Goal: Task Accomplishment & Management: Use online tool/utility

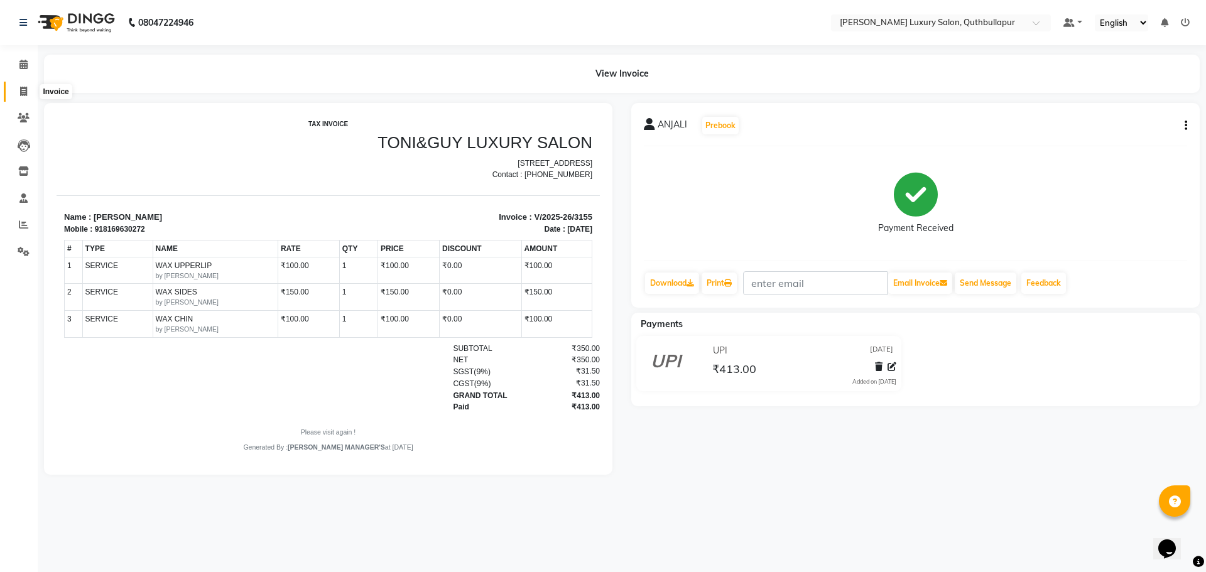
click at [27, 88] on icon at bounding box center [23, 91] width 7 height 9
select select "5816"
select select "service"
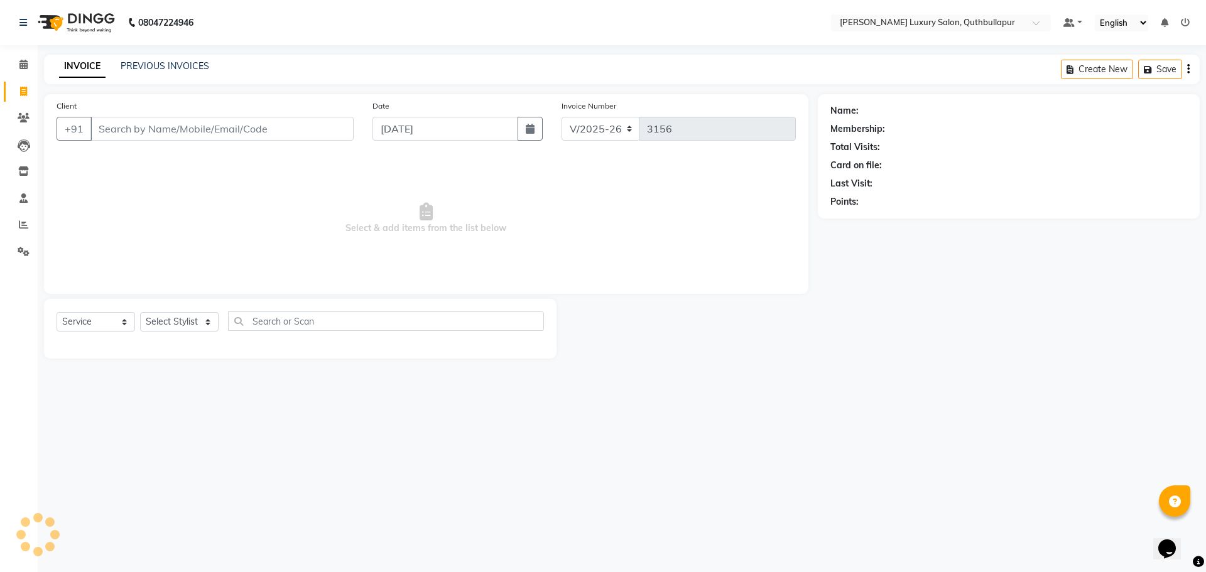
click at [166, 128] on input "Client" at bounding box center [221, 129] width 263 height 24
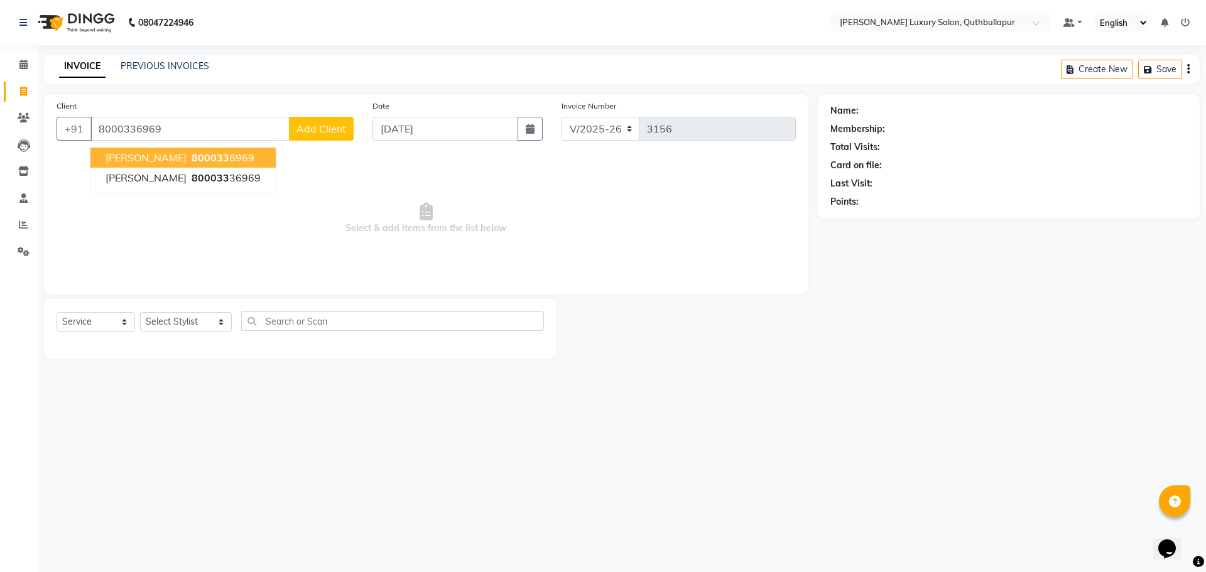
type input "8000336969"
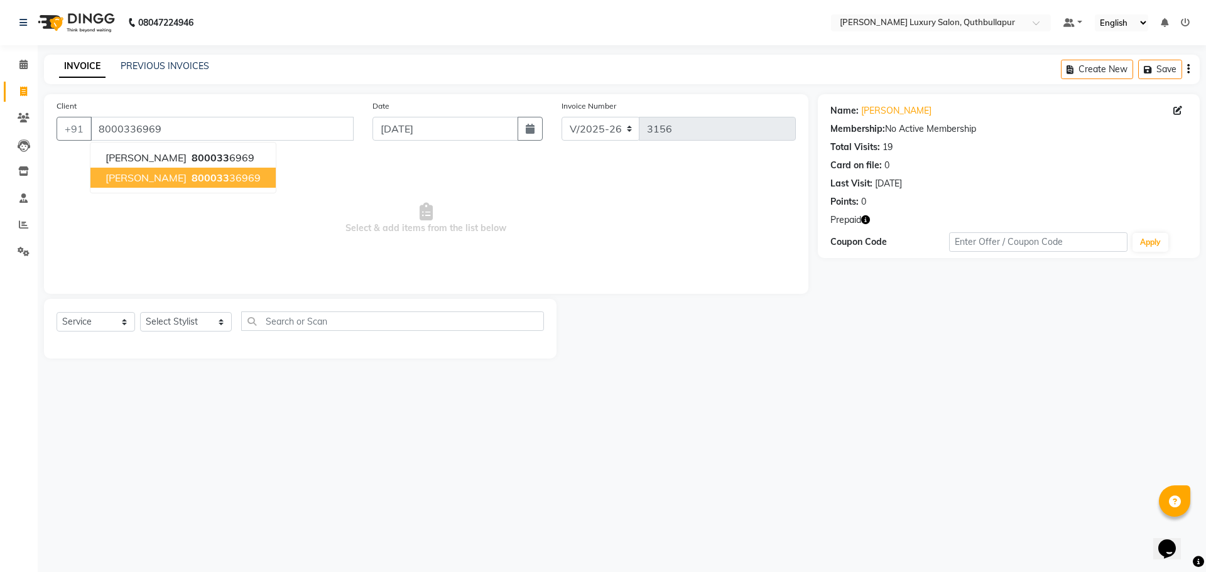
click at [862, 219] on icon "button" at bounding box center [865, 219] width 9 height 9
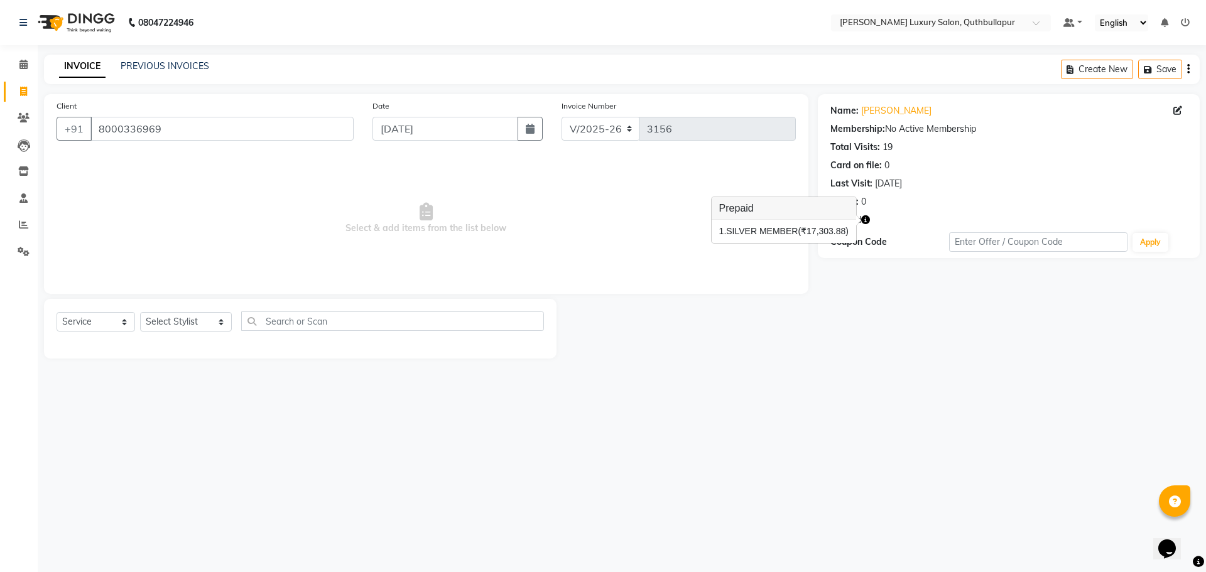
click at [224, 321] on div "Select Service Product Membership Package Voucher Prepaid Gift Card Select Styl…" at bounding box center [300, 326] width 487 height 30
click at [208, 318] on select "Select Stylist [PERSON_NAME] SHAKE AHON [PERSON_NAME] [PERSON_NAME] [PERSON_NAM…" at bounding box center [186, 321] width 92 height 19
select select "79363"
click at [140, 312] on select "Select Stylist [PERSON_NAME] SHAKE AHON [PERSON_NAME] [PERSON_NAME] [PERSON_NAM…" at bounding box center [186, 321] width 92 height 19
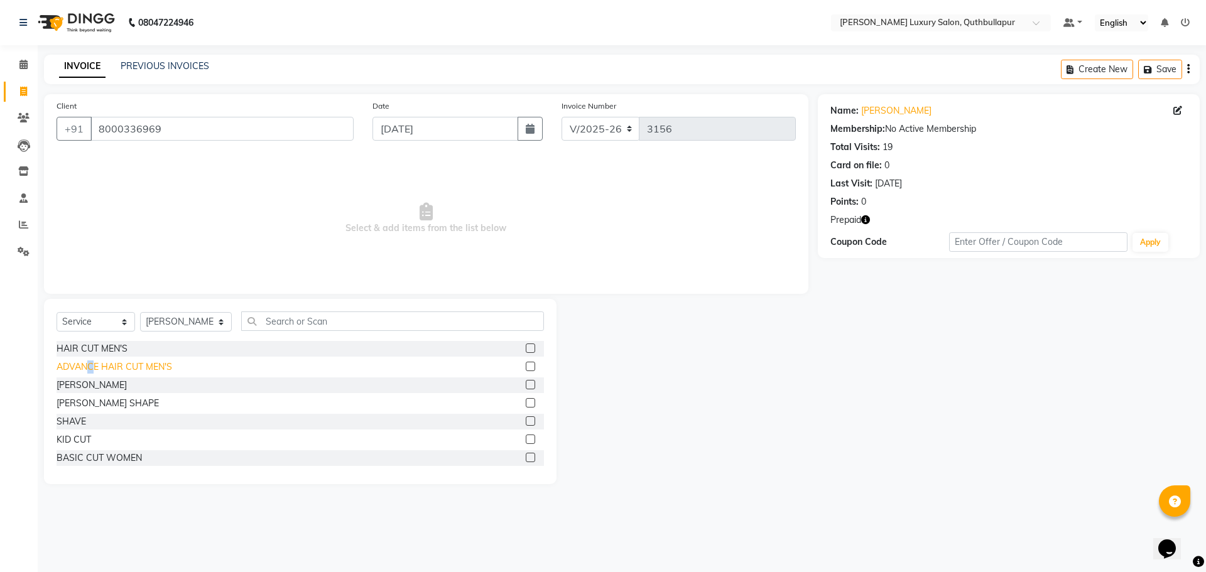
click at [92, 370] on div "ADVANCE HAIR CUT MEN'S" at bounding box center [115, 366] width 116 height 13
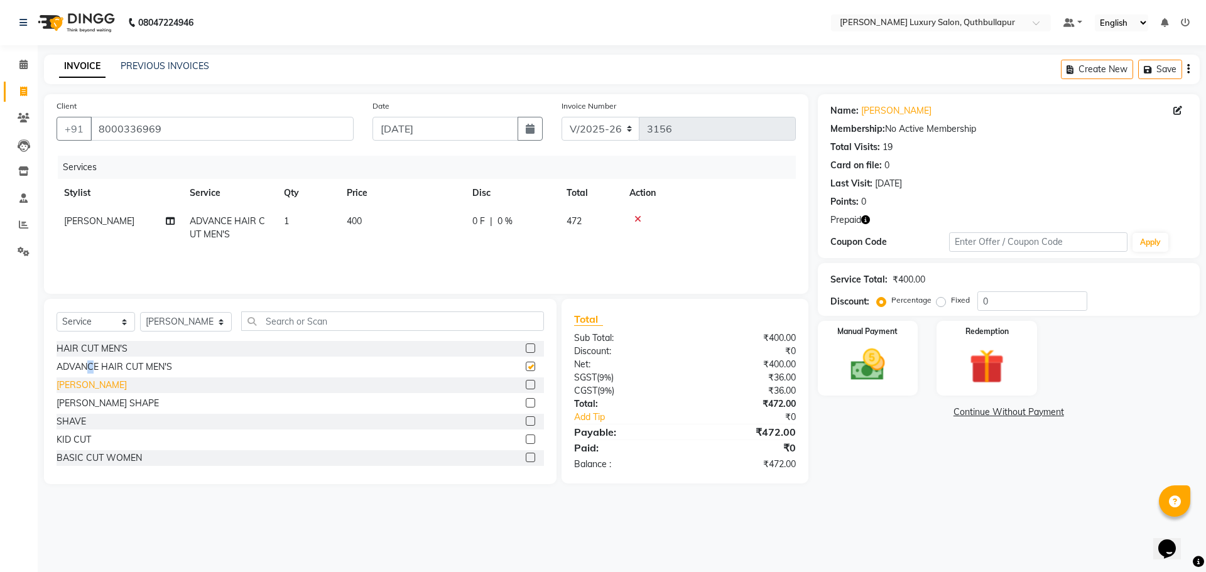
checkbox input "false"
click at [78, 387] on div "[PERSON_NAME]" at bounding box center [92, 385] width 70 height 13
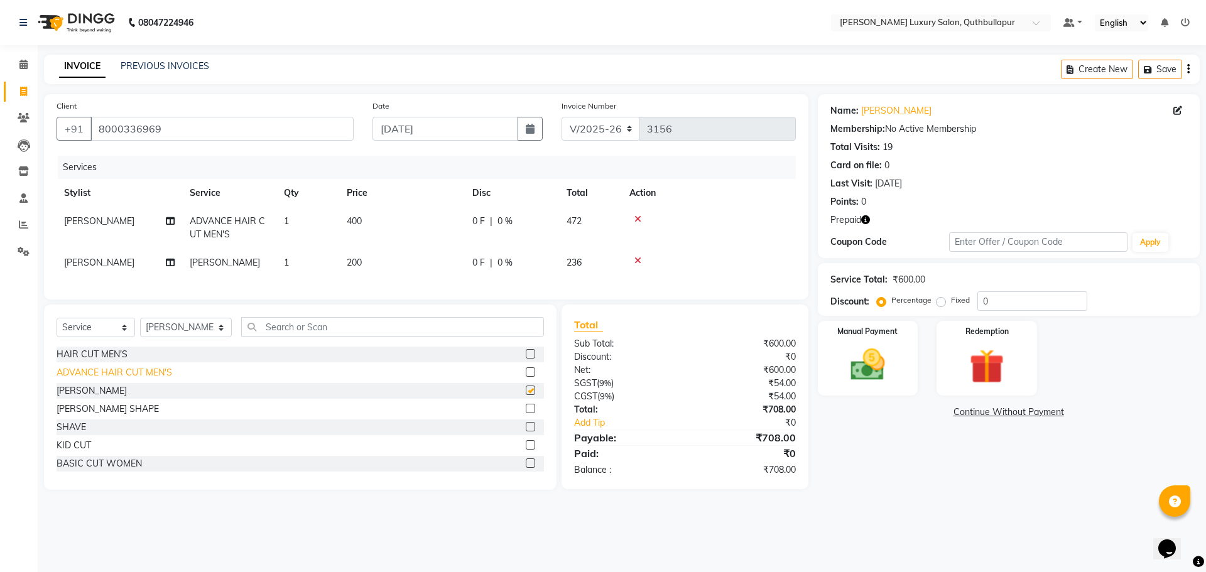
checkbox input "false"
click at [970, 372] on img at bounding box center [986, 366] width 58 height 45
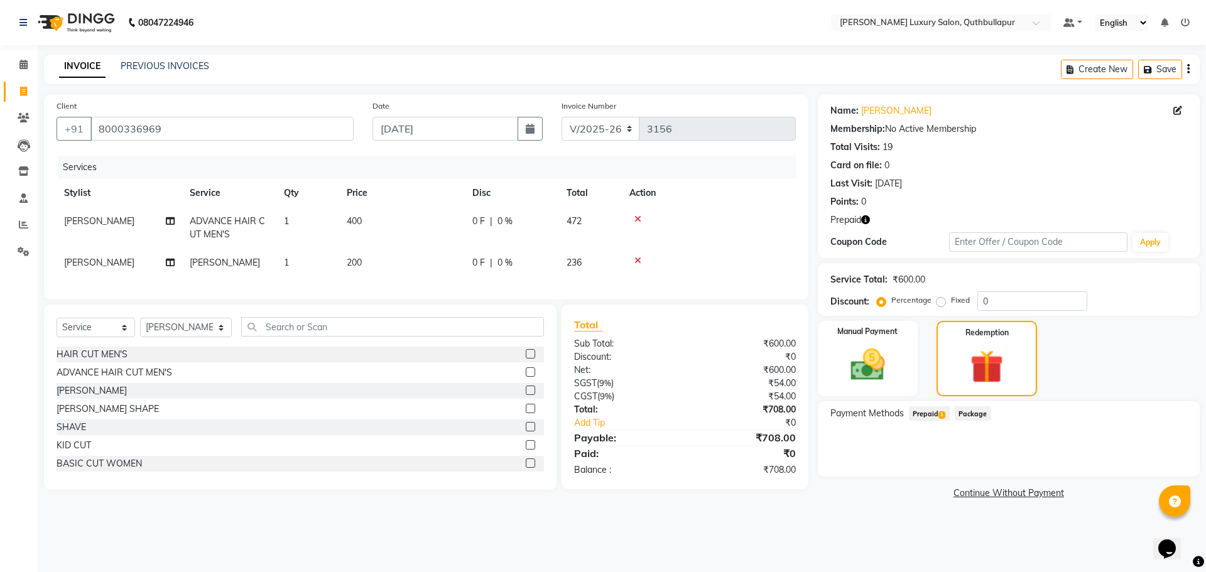
click at [936, 421] on div "Prepaid 1" at bounding box center [927, 414] width 46 height 17
click at [932, 413] on span "Prepaid 1" at bounding box center [929, 413] width 41 height 14
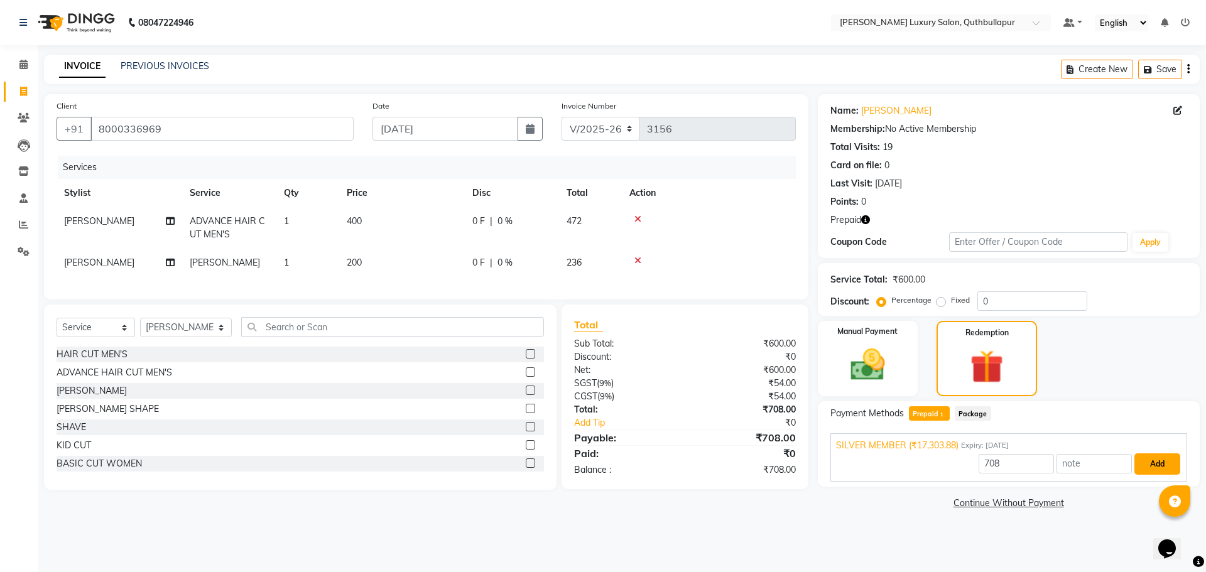
click at [1157, 467] on button "Add" at bounding box center [1157, 463] width 46 height 21
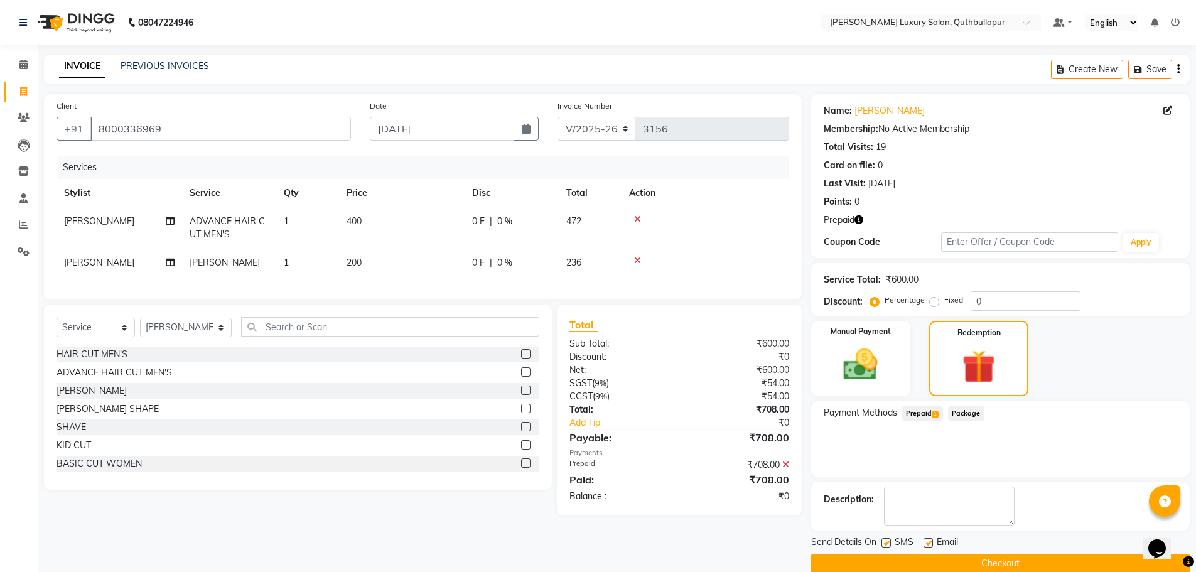
click at [634, 258] on icon at bounding box center [637, 260] width 7 height 9
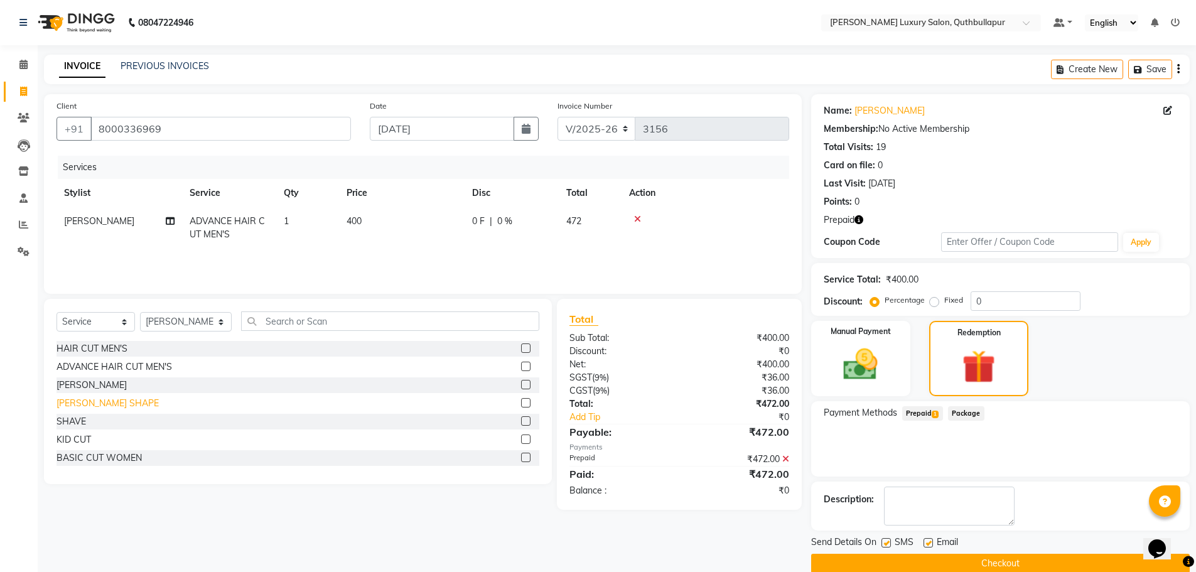
click at [93, 402] on div "[PERSON_NAME] SHAPE" at bounding box center [108, 403] width 102 height 13
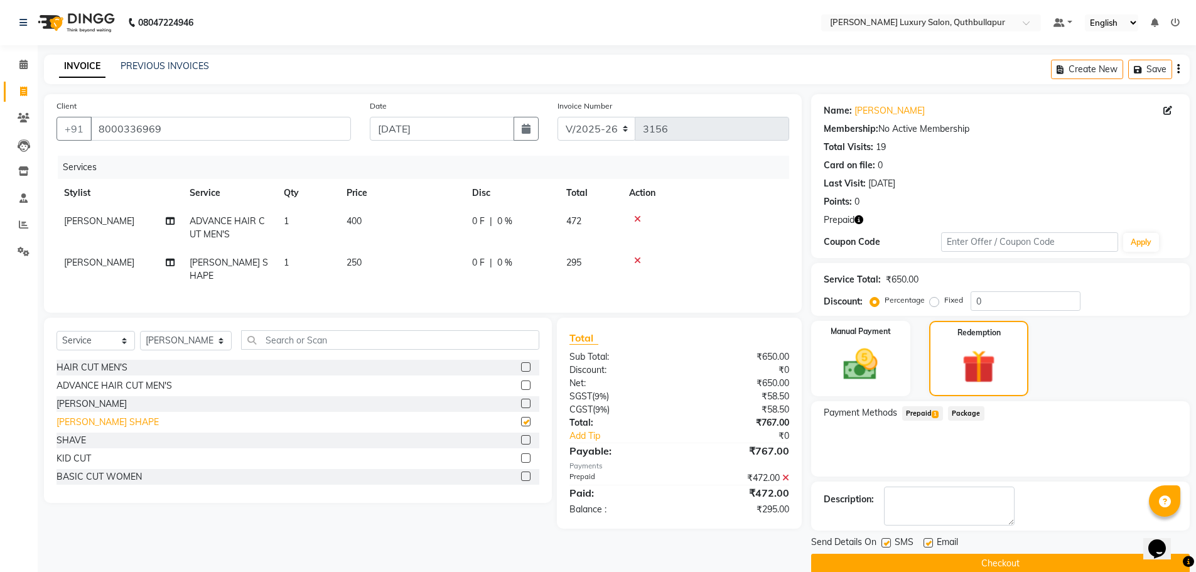
checkbox input "false"
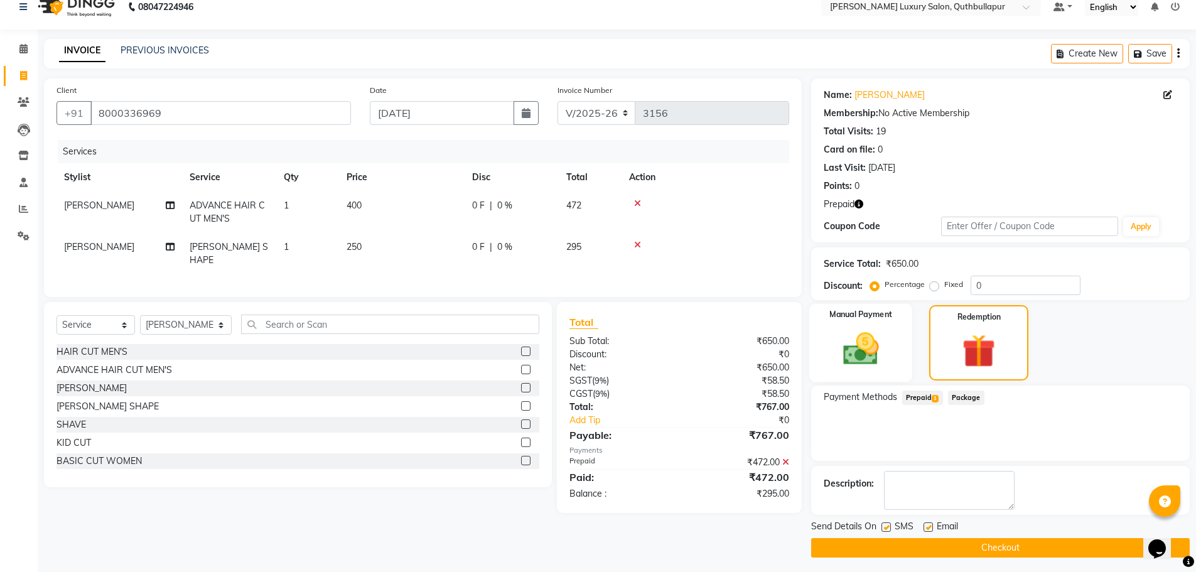
scroll to position [20, 0]
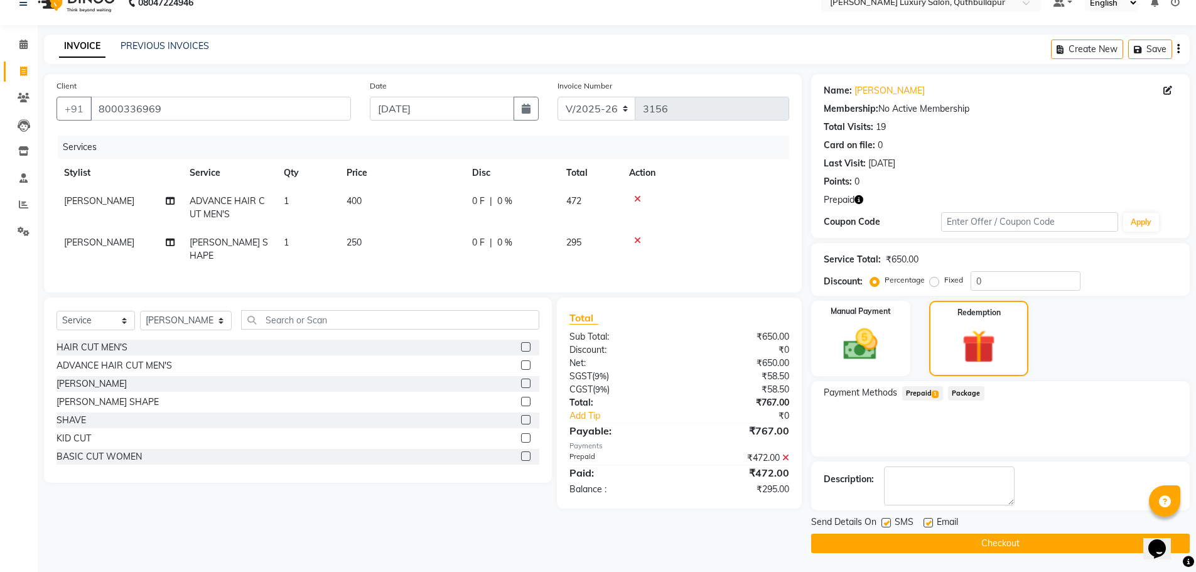
click at [1075, 548] on button "Checkout" at bounding box center [1000, 543] width 379 height 19
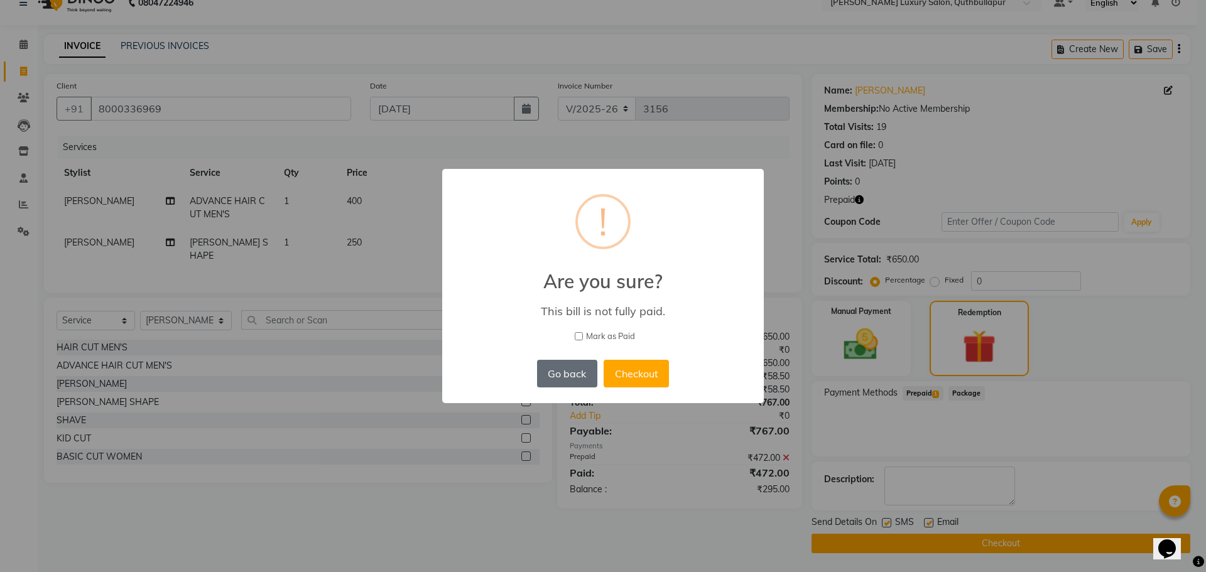
click at [565, 364] on button "Go back" at bounding box center [567, 374] width 60 height 28
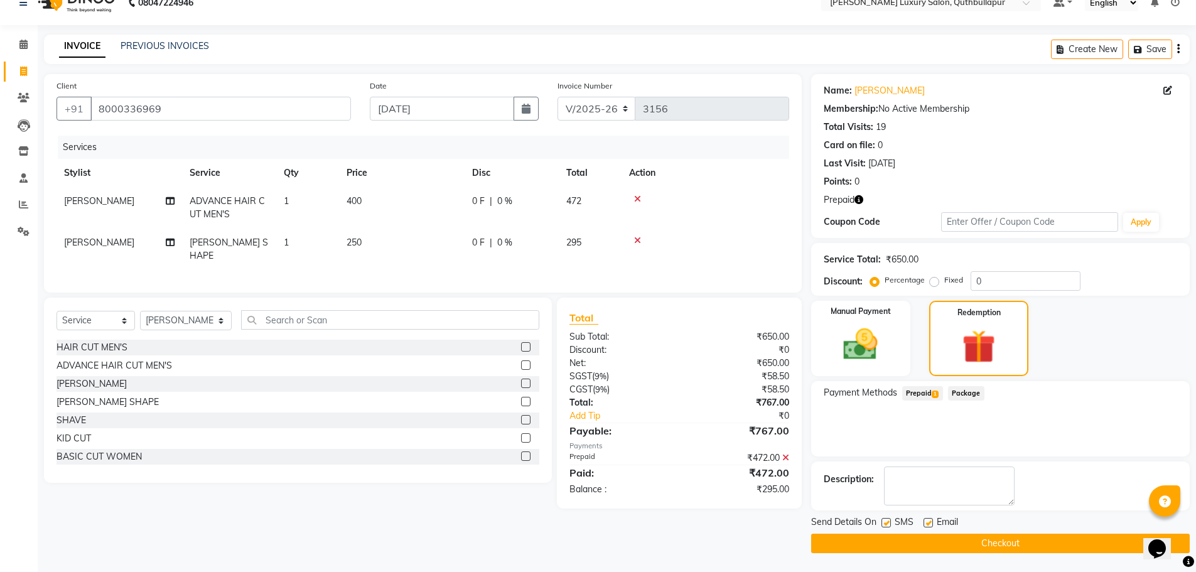
click at [785, 454] on icon at bounding box center [785, 457] width 7 height 9
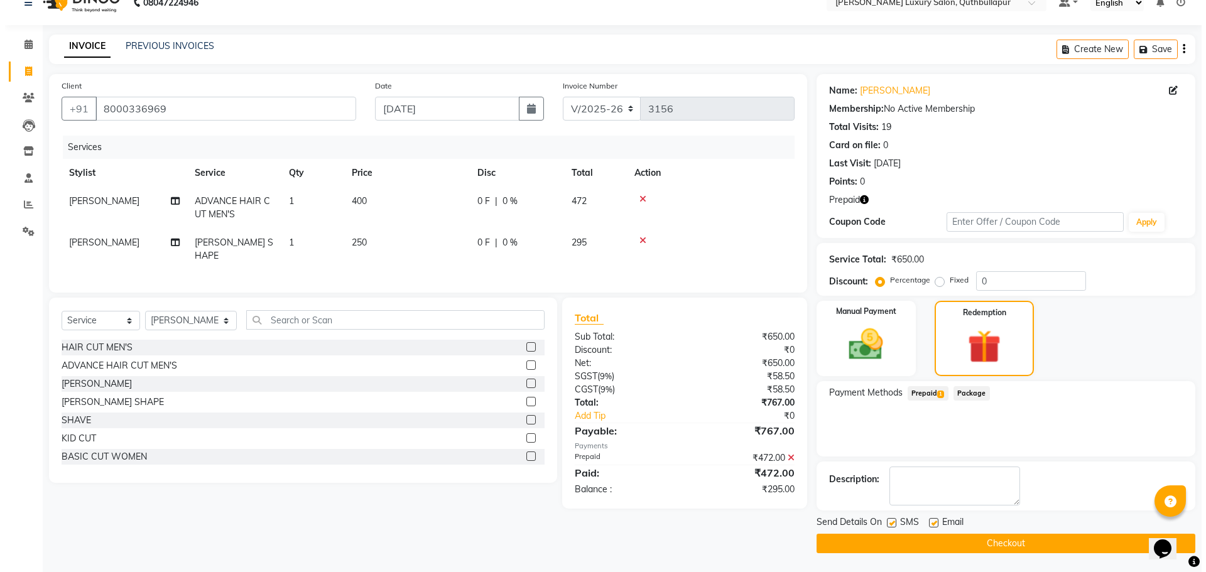
scroll to position [0, 0]
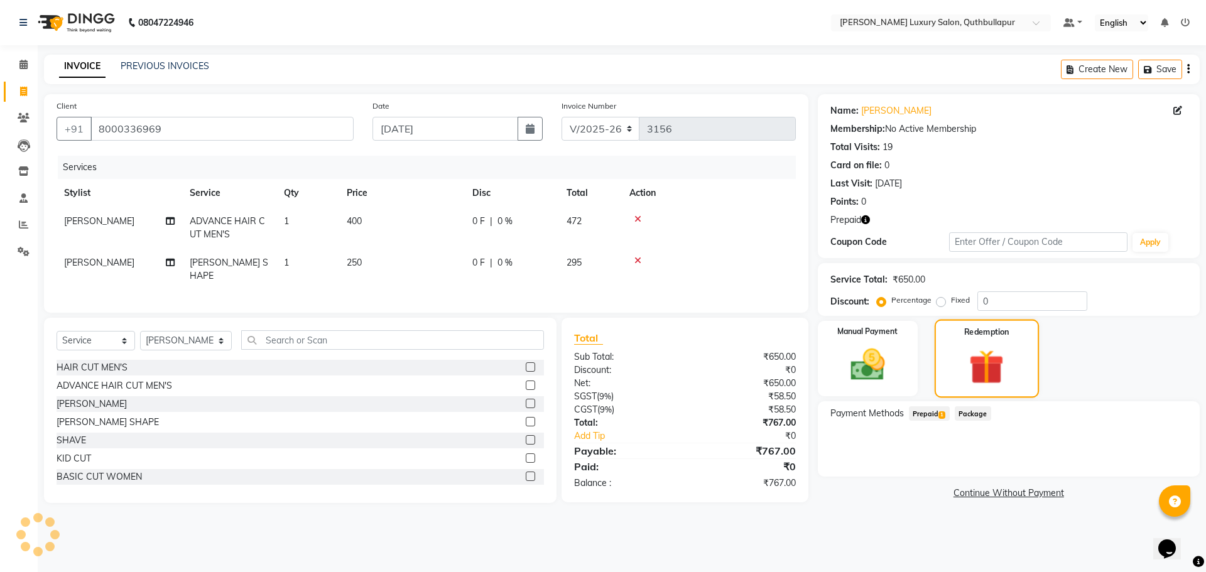
click at [995, 367] on img at bounding box center [986, 366] width 57 height 43
click at [923, 420] on span "Prepaid 1" at bounding box center [929, 413] width 41 height 14
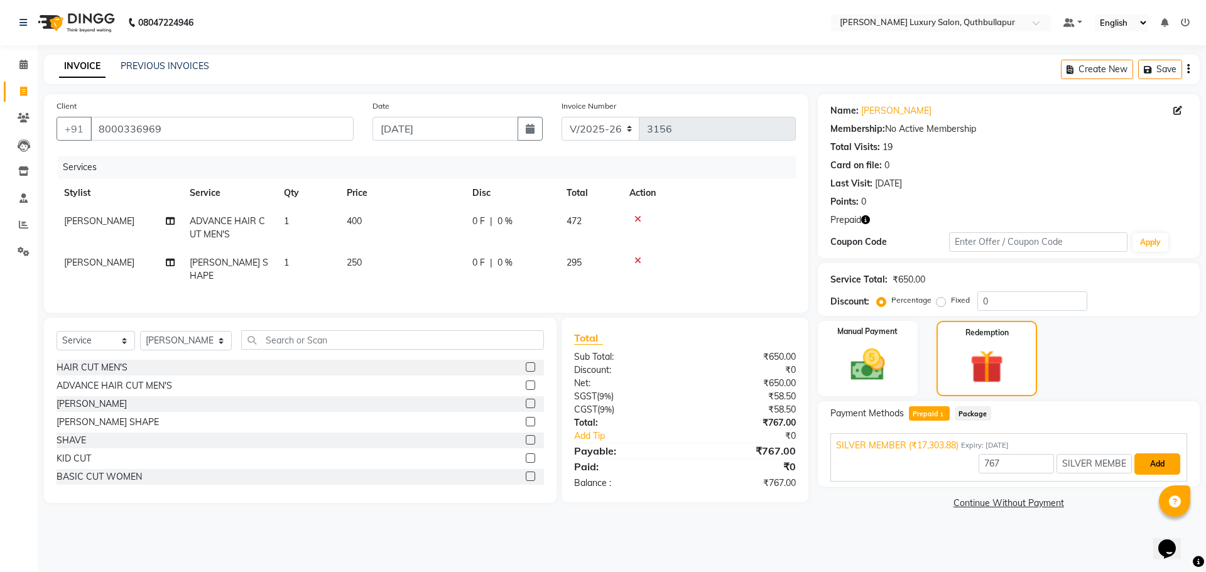
click at [1164, 463] on button "Add" at bounding box center [1157, 463] width 46 height 21
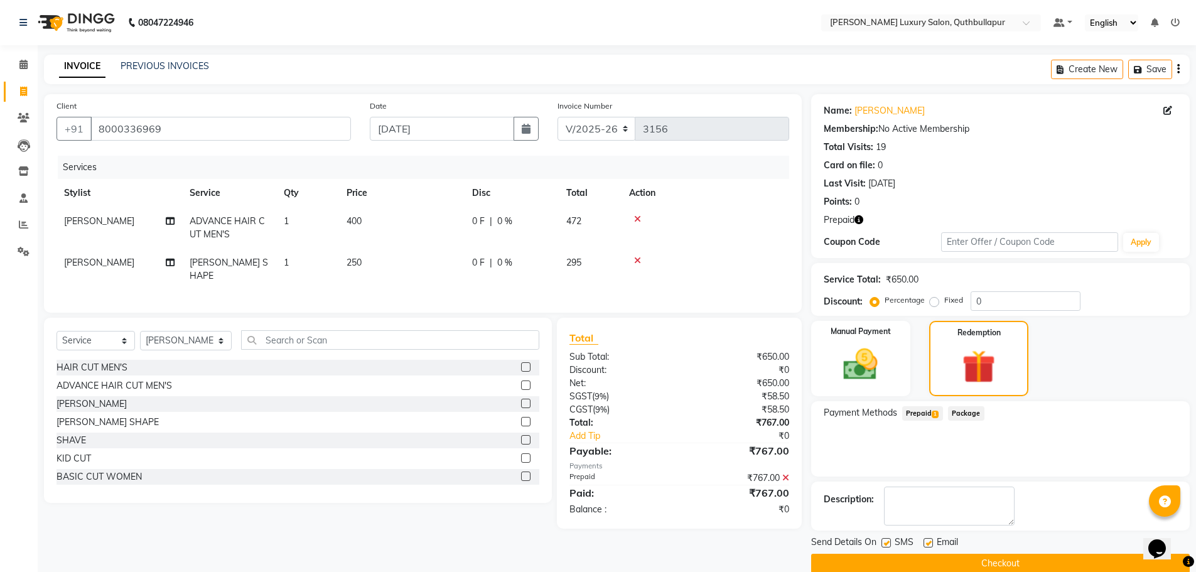
click at [1124, 559] on button "Checkout" at bounding box center [1000, 563] width 379 height 19
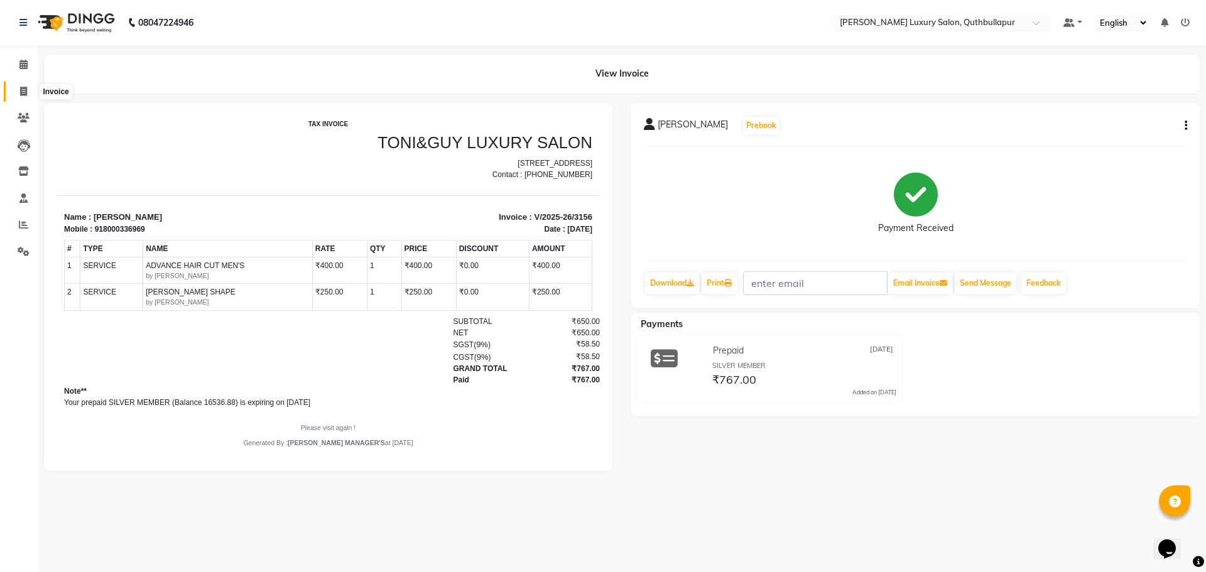
click at [22, 89] on icon at bounding box center [23, 91] width 7 height 9
select select "service"
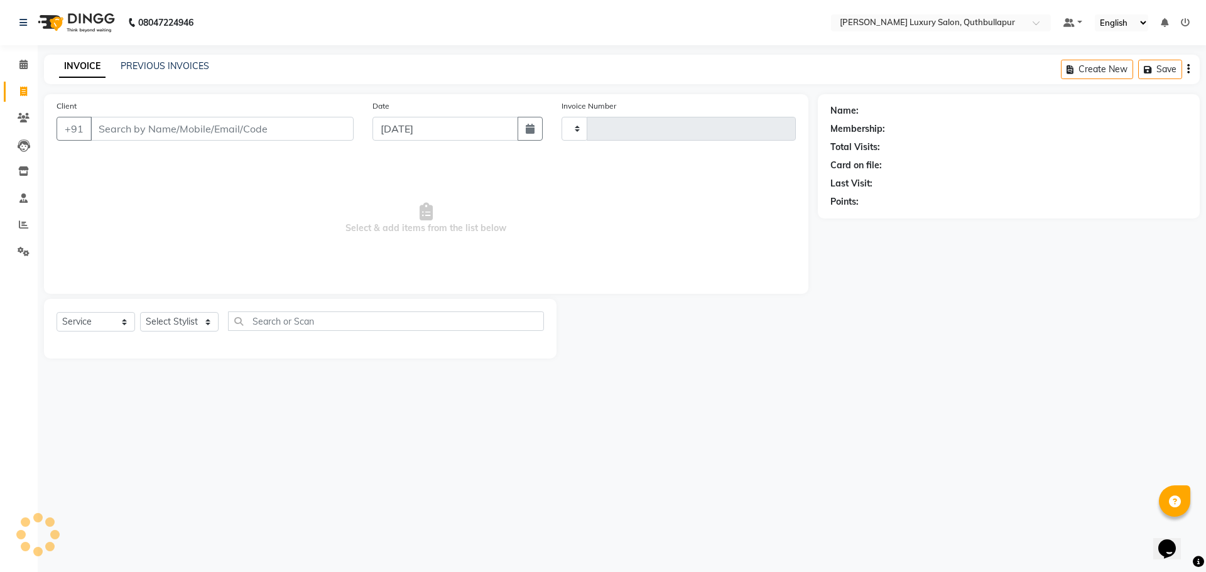
type input "3157"
select select "5816"
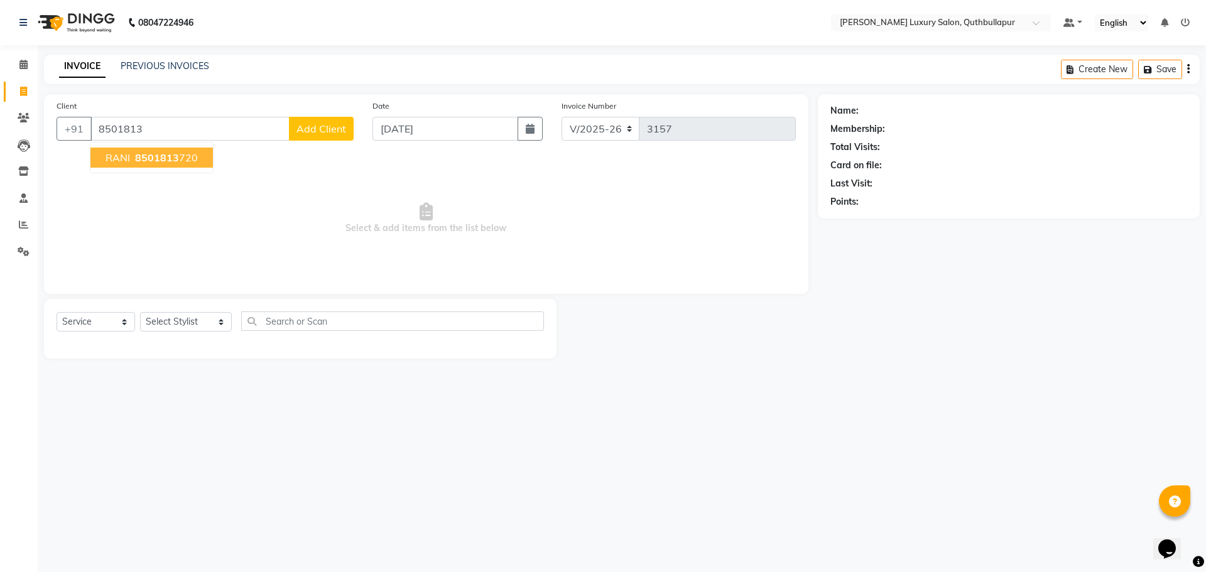
click at [175, 145] on ngb-typeahead-window "RANI 8501813 720" at bounding box center [152, 157] width 124 height 31
click at [180, 158] on ngb-highlight "8501813 720" at bounding box center [164, 157] width 65 height 13
type input "8501813720"
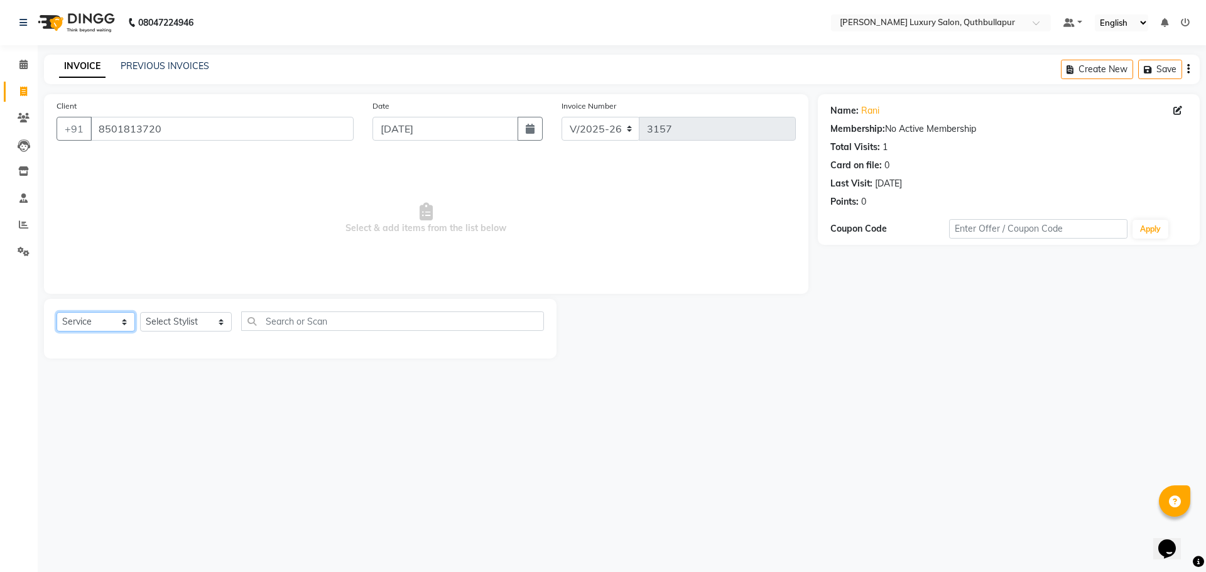
click at [107, 320] on select "Select Service Product Membership Package Voucher Prepaid Gift Card" at bounding box center [96, 321] width 78 height 19
select select "product"
click at [57, 312] on select "Select Service Product Membership Package Voucher Prepaid Gift Card" at bounding box center [96, 321] width 78 height 19
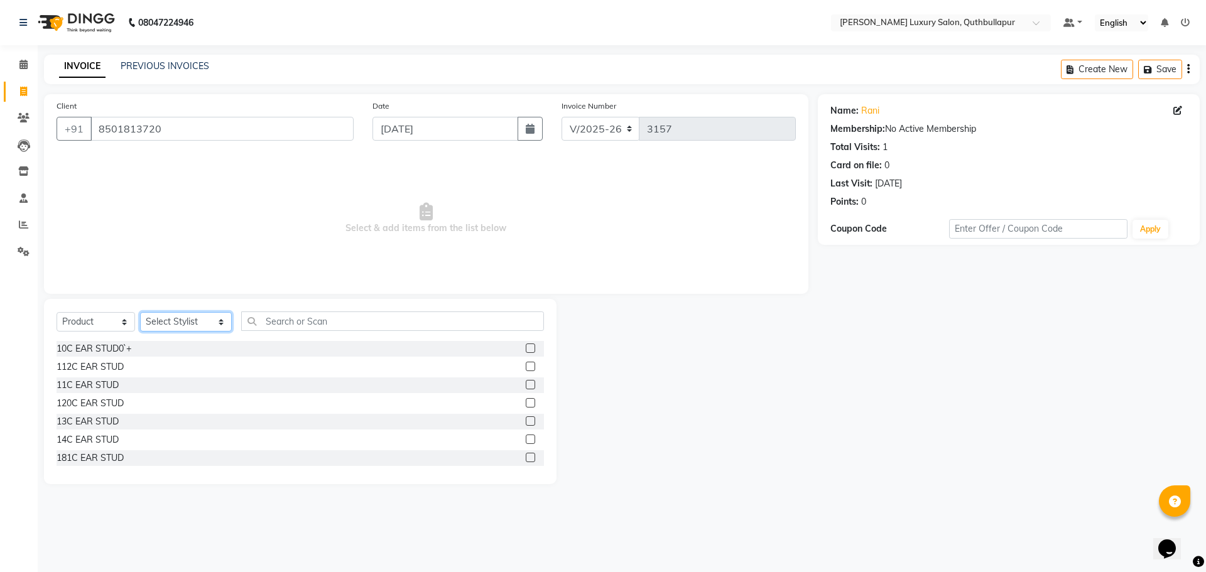
click at [175, 317] on select "Select Stylist [PERSON_NAME] SHAKE AHON [PERSON_NAME] [PERSON_NAME] [PERSON_NAM…" at bounding box center [186, 321] width 92 height 19
select select "54483"
click at [140, 312] on select "Select Stylist [PERSON_NAME] SHAKE AHON [PERSON_NAME] [PERSON_NAME] [PERSON_NAM…" at bounding box center [186, 321] width 92 height 19
click at [283, 320] on input "text" at bounding box center [392, 320] width 303 height 19
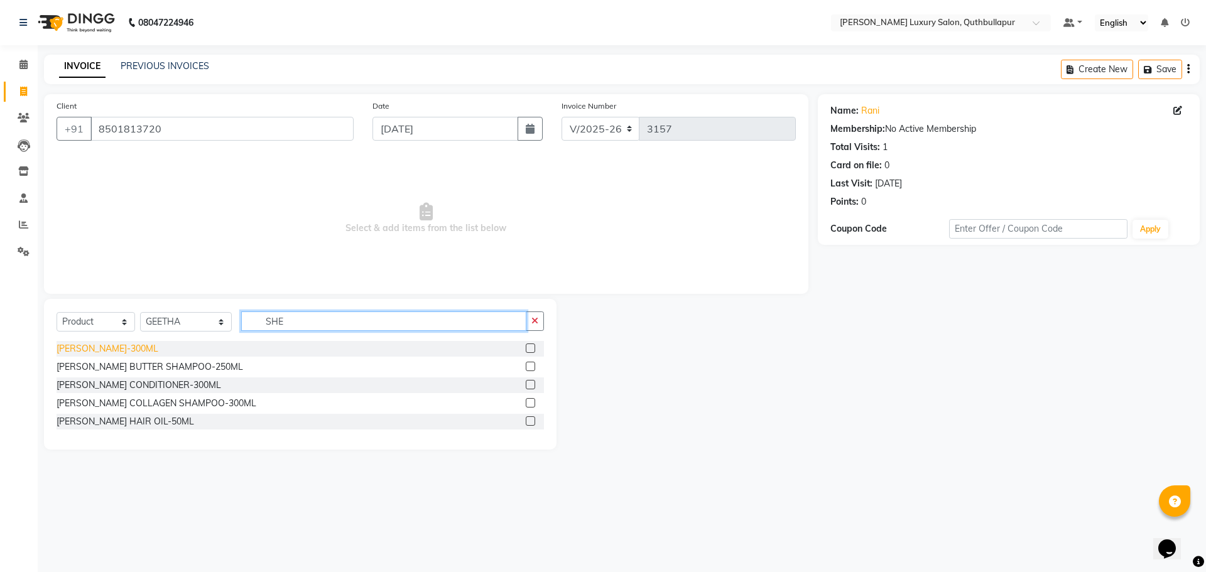
type input "SHE"
click at [132, 343] on div "[PERSON_NAME]-300ML" at bounding box center [108, 348] width 102 height 13
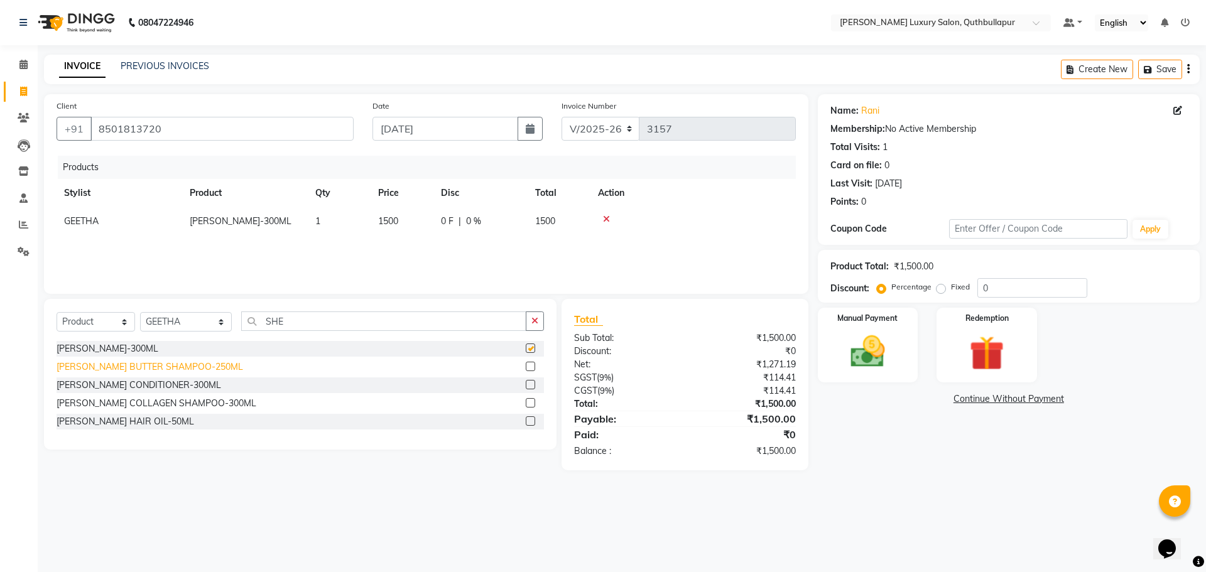
checkbox input "false"
click at [132, 384] on div "[PERSON_NAME] CONDITIONER-300ML" at bounding box center [139, 385] width 165 height 13
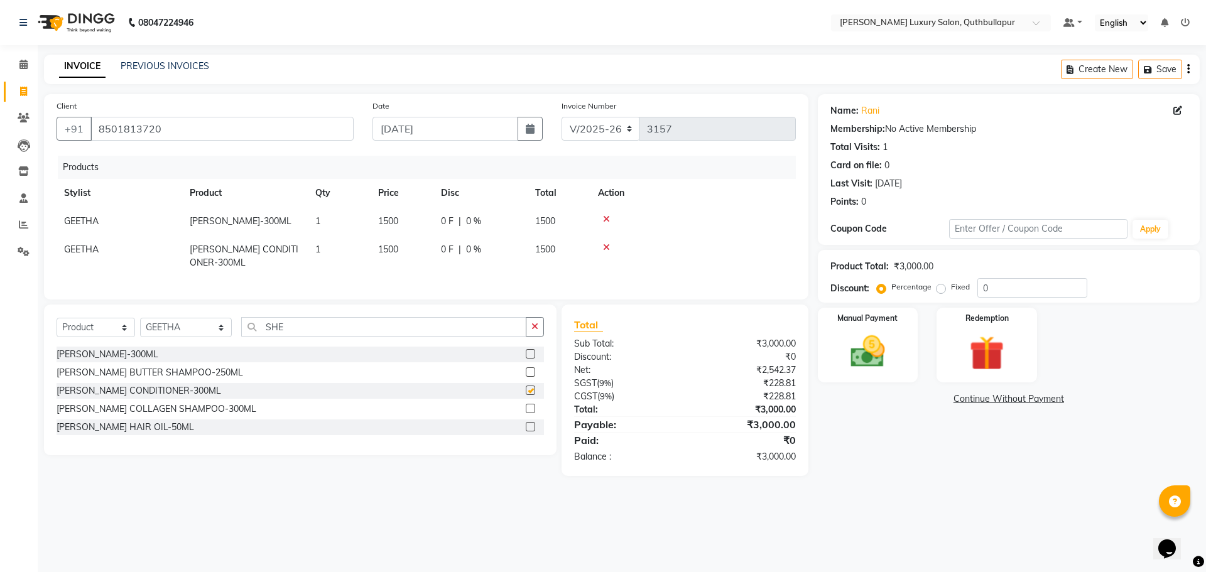
checkbox input "false"
click at [404, 248] on td "1500" at bounding box center [401, 255] width 63 height 41
select select "54483"
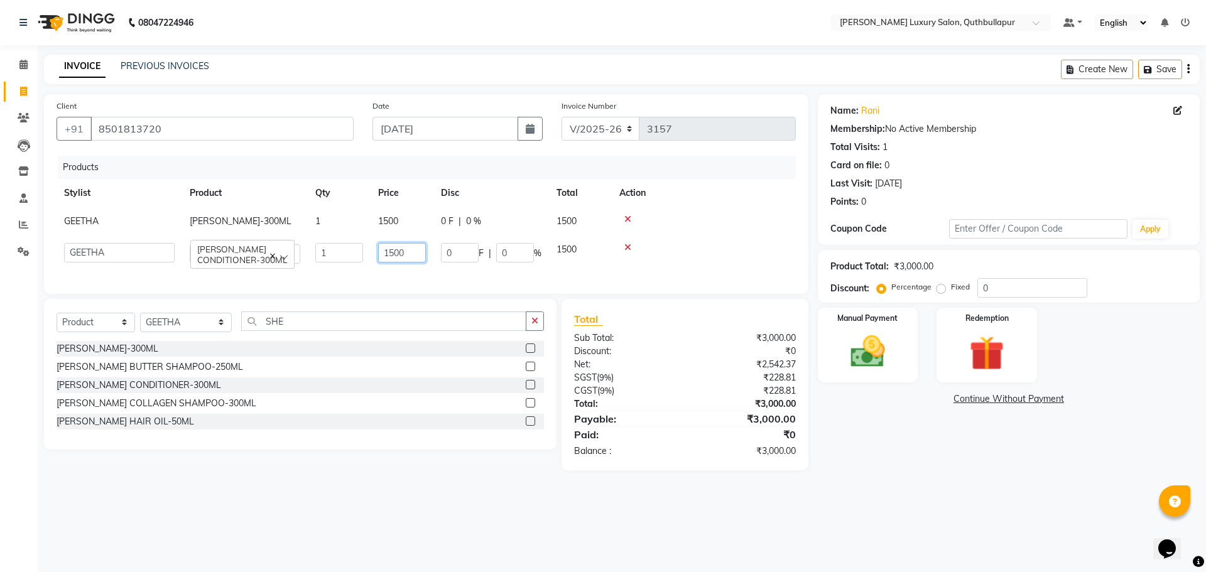
click at [414, 256] on input "1500" at bounding box center [402, 252] width 48 height 19
type input "1"
type input "2220"
click at [410, 222] on td "1500" at bounding box center [401, 221] width 63 height 28
select select "54483"
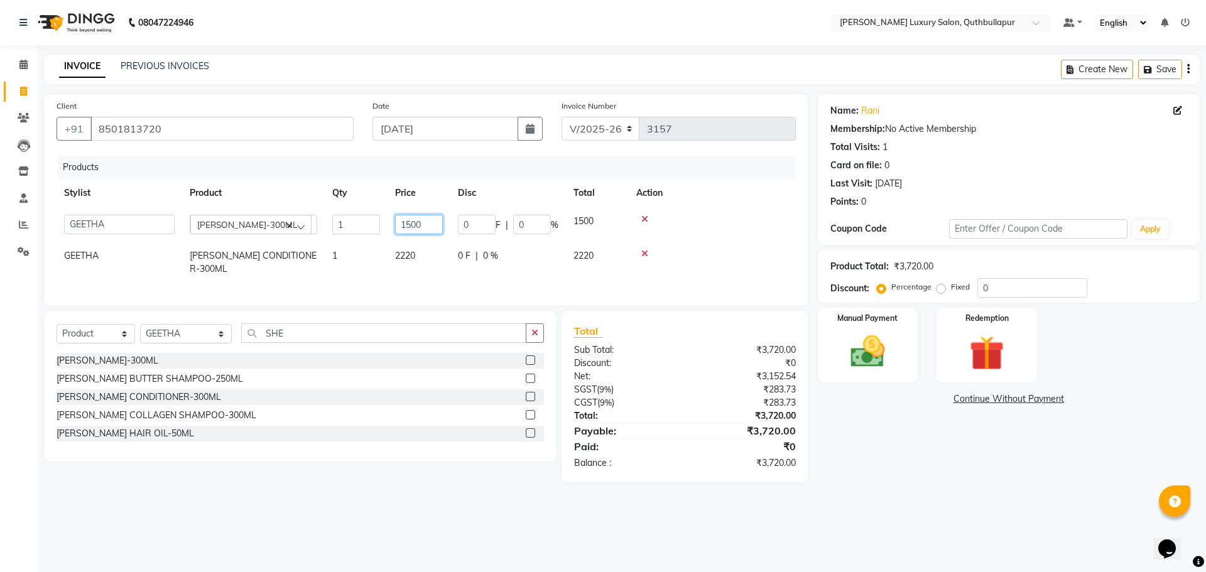
click at [410, 224] on input "1500" at bounding box center [419, 224] width 48 height 19
type input "1"
type input "1860"
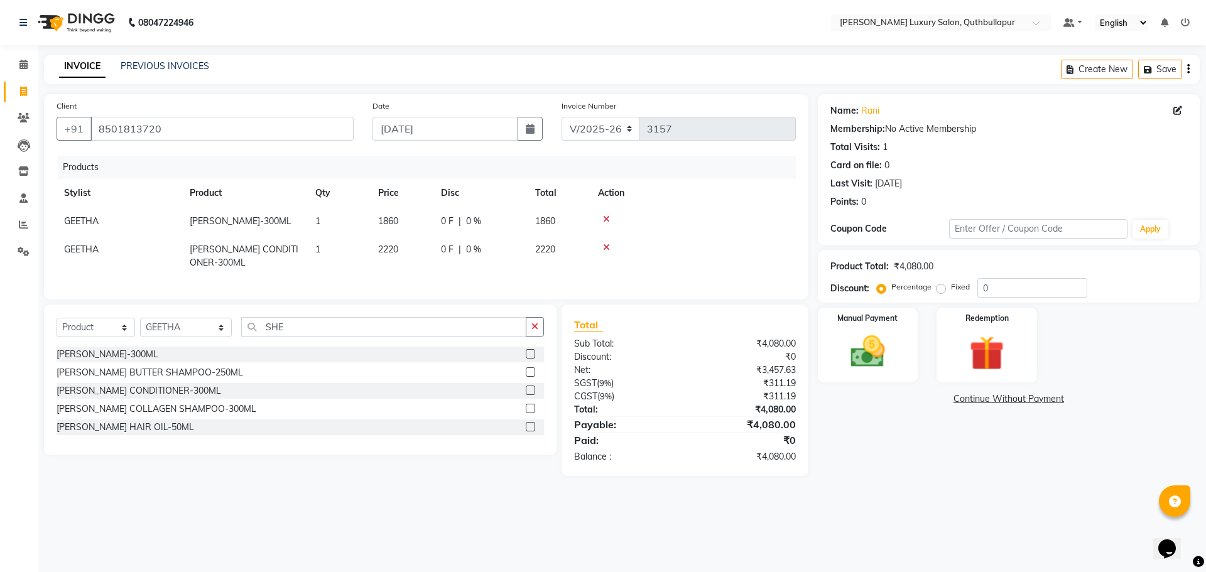
click at [1045, 518] on div "08047224946 Select Location × Toni&guy Luxury Salon, Quthbullapur Default Panel…" at bounding box center [603, 286] width 1206 height 572
click at [840, 347] on img at bounding box center [867, 351] width 58 height 41
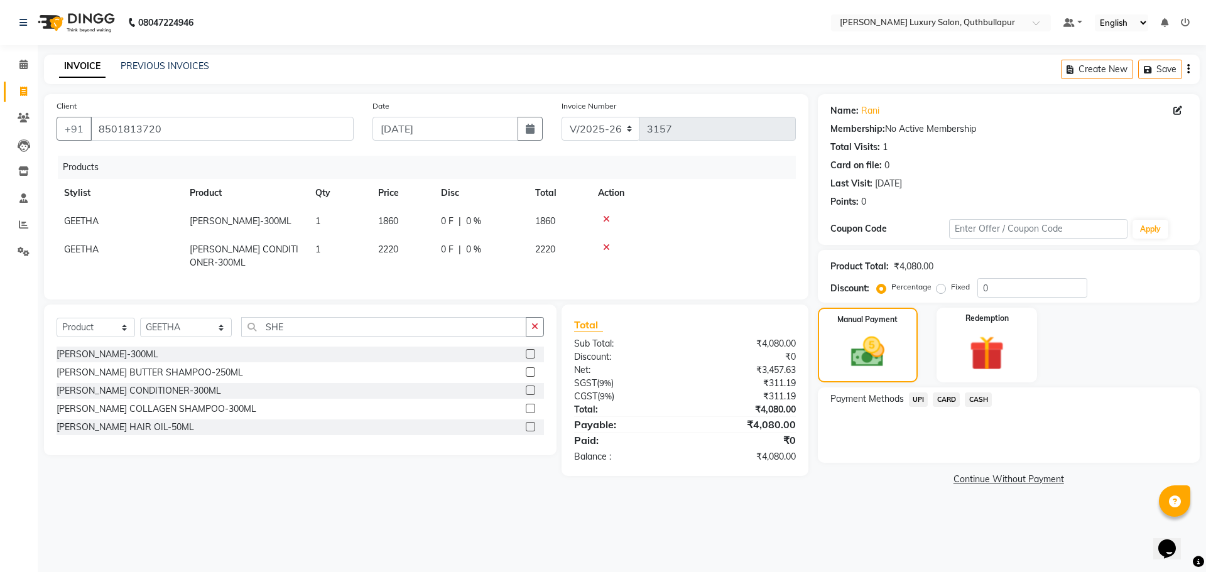
click at [914, 394] on span "UPI" at bounding box center [918, 399] width 19 height 14
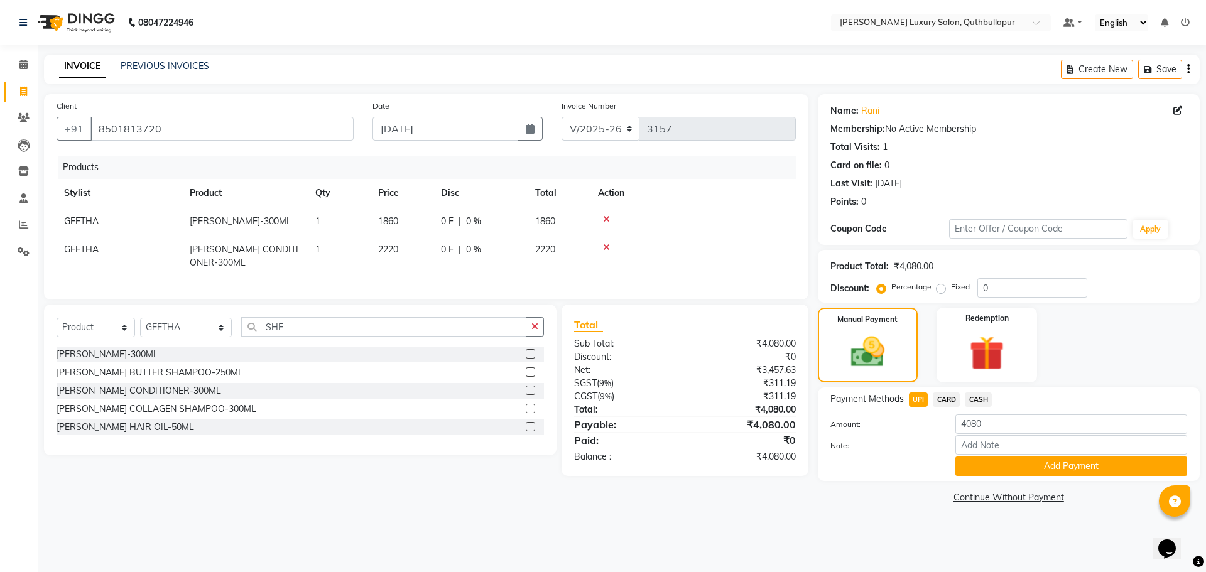
click at [1003, 458] on button "Add Payment" at bounding box center [1071, 465] width 232 height 19
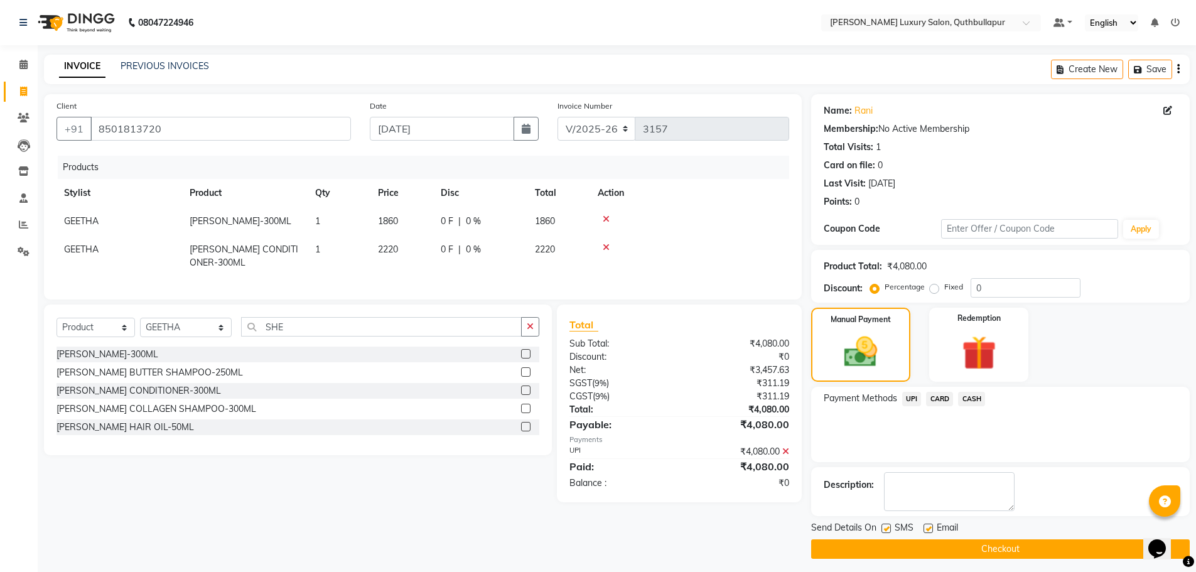
click at [971, 549] on button "Checkout" at bounding box center [1000, 548] width 379 height 19
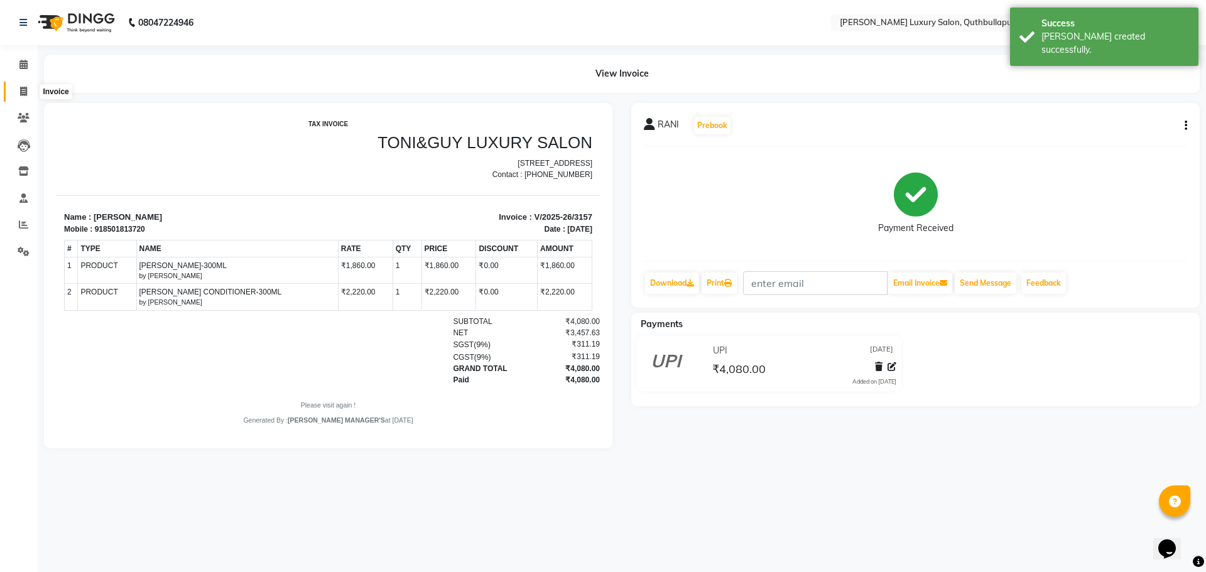
click at [24, 93] on icon at bounding box center [23, 91] width 7 height 9
select select "5816"
select select "service"
